Goal: Answer question/provide support: Share knowledge or assist other users

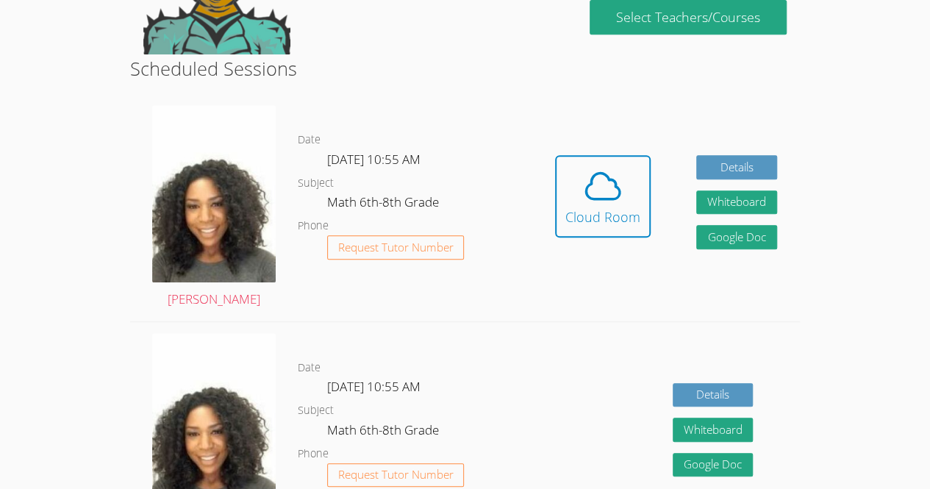
scroll to position [339, 0]
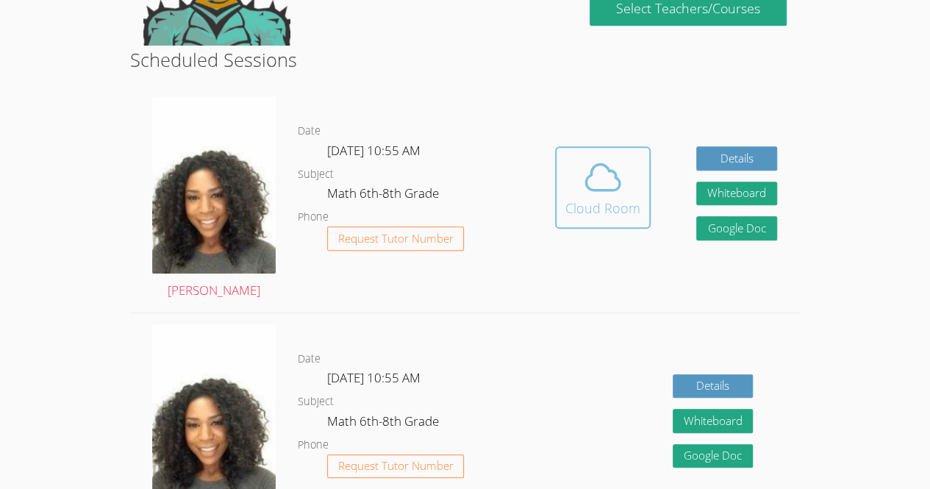
click at [608, 188] on icon at bounding box center [602, 177] width 41 height 41
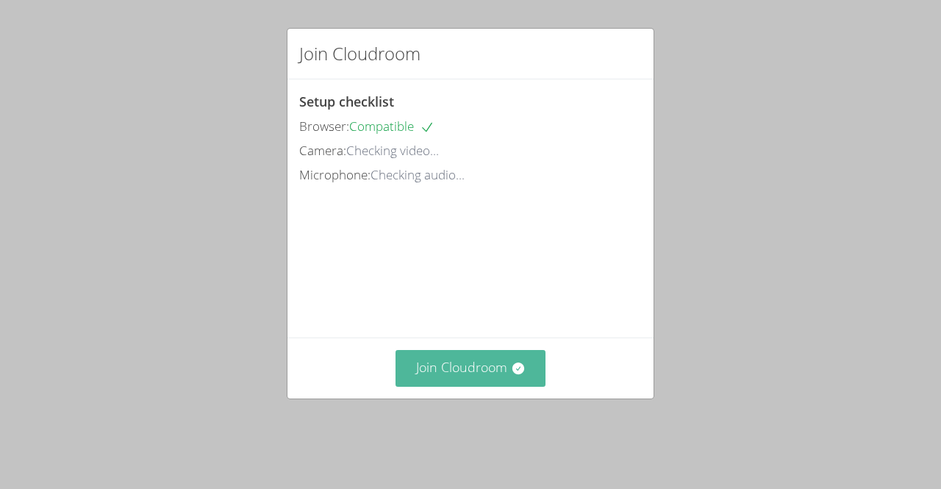
click at [444, 386] on button "Join Cloudroom" at bounding box center [470, 368] width 151 height 36
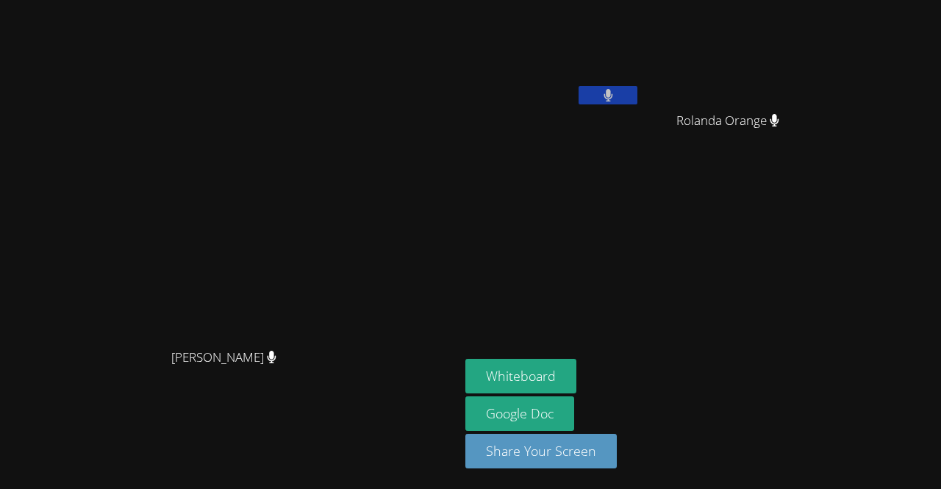
click at [640, 68] on video at bounding box center [552, 55] width 175 height 98
click at [576, 368] on button "Whiteboard" at bounding box center [520, 376] width 111 height 35
click at [640, 84] on video at bounding box center [552, 55] width 175 height 98
click at [612, 98] on icon at bounding box center [607, 95] width 9 height 12
click at [637, 102] on button at bounding box center [607, 95] width 59 height 18
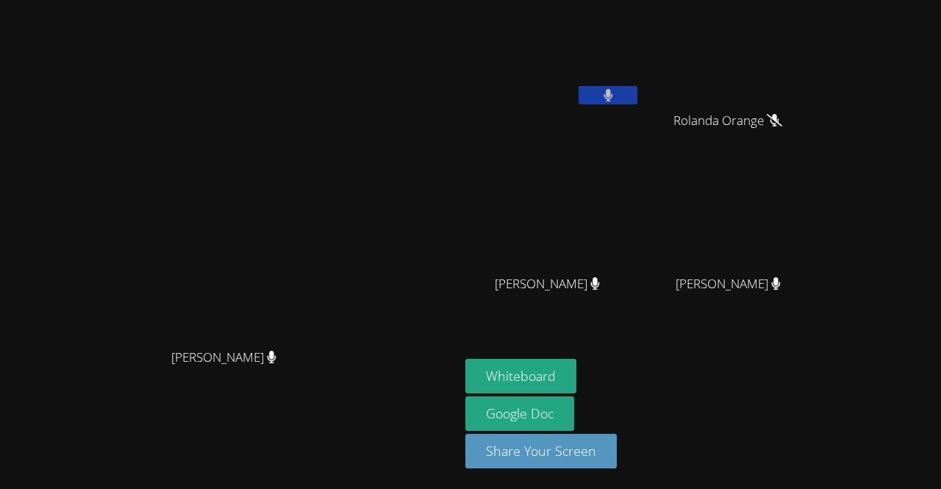
click at [637, 87] on button at bounding box center [607, 95] width 59 height 18
click at [616, 95] on icon at bounding box center [607, 95] width 15 height 12
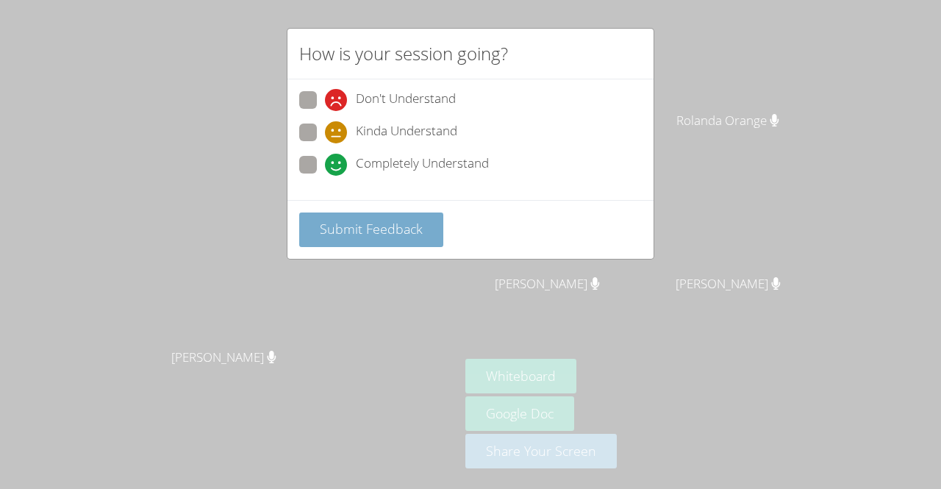
click at [372, 231] on span "Submit Feedback" at bounding box center [371, 229] width 103 height 18
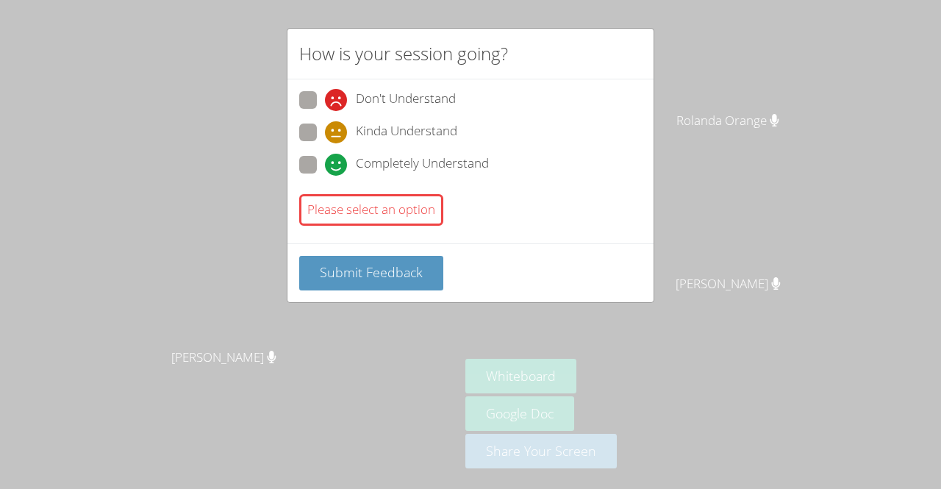
click at [406, 163] on span "Completely Understand" at bounding box center [422, 165] width 133 height 22
click at [337, 163] on input "Completely Understand" at bounding box center [331, 162] width 12 height 12
radio input "true"
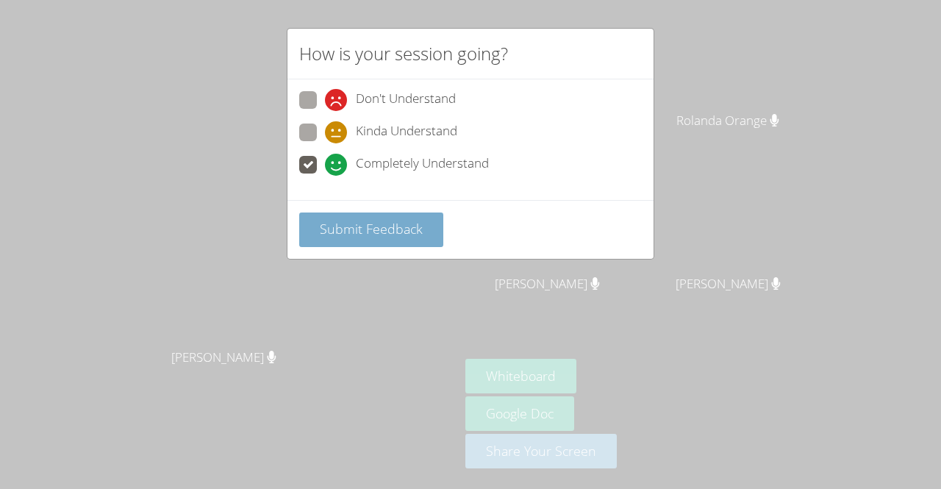
click at [383, 240] on button "Submit Feedback" at bounding box center [371, 229] width 144 height 35
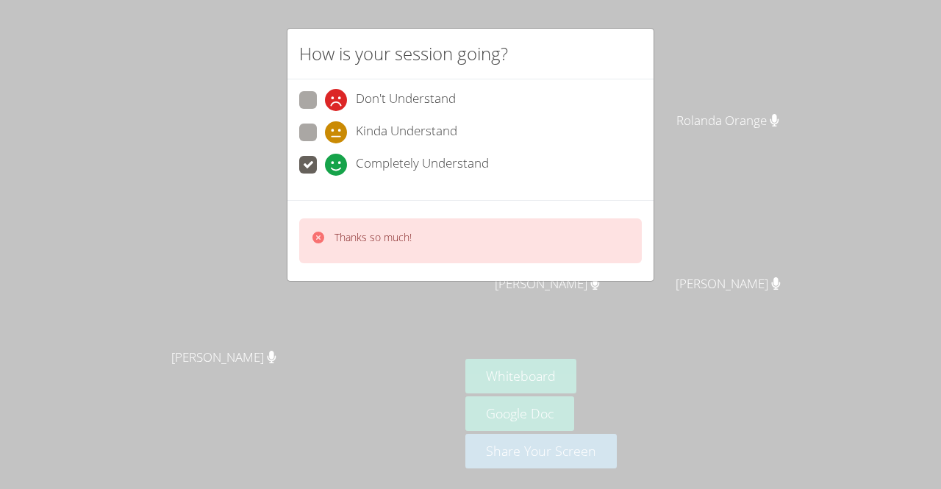
click at [399, 122] on span "Kinda Understand" at bounding box center [406, 132] width 101 height 22
click at [337, 123] on input "Kinda Understand" at bounding box center [331, 129] width 12 height 12
radio input "true"
click at [425, 251] on div "Thanks so much!" at bounding box center [470, 240] width 342 height 45
click at [378, 165] on span "Completely Understand" at bounding box center [422, 165] width 133 height 22
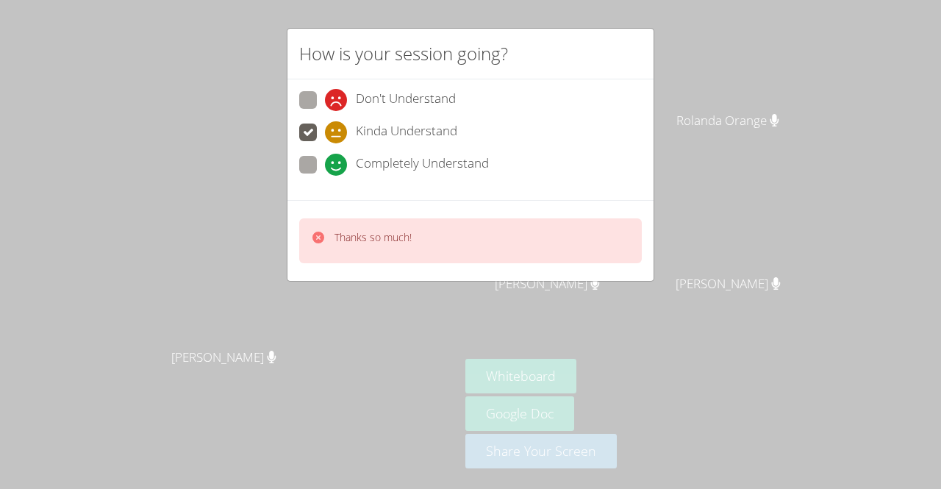
click at [337, 165] on input "Completely Understand" at bounding box center [331, 162] width 12 height 12
radio input "true"
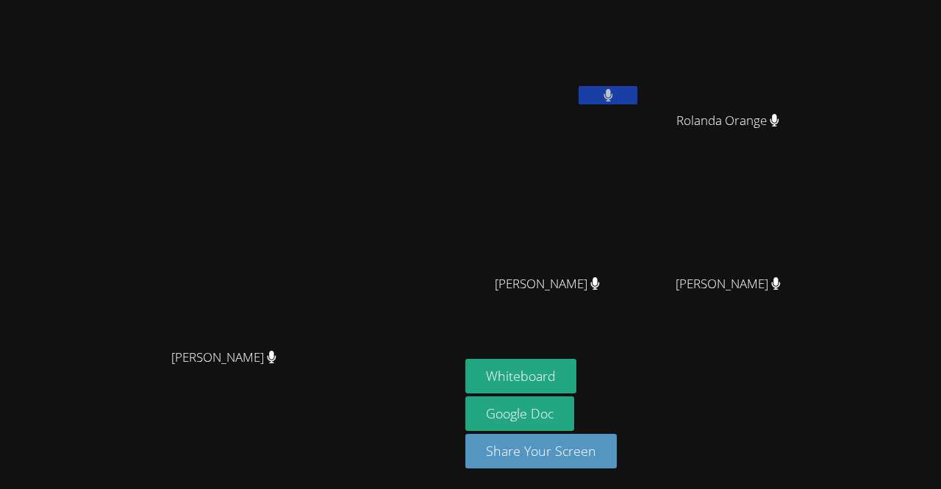
click at [821, 240] on video at bounding box center [733, 218] width 175 height 98
click at [780, 281] on icon at bounding box center [775, 283] width 9 height 12
click at [780, 284] on icon at bounding box center [776, 283] width 10 height 12
click at [821, 298] on div "Madiana Keranord" at bounding box center [733, 296] width 175 height 59
